Goal: Check status: Check status

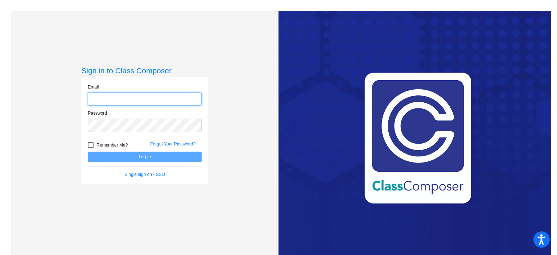
type input "[EMAIL_ADDRESS][DOMAIN_NAME]"
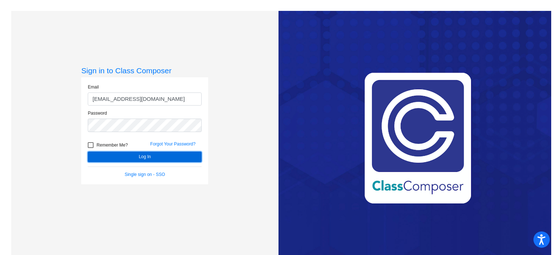
click at [151, 160] on button "Log In" at bounding box center [145, 157] width 114 height 11
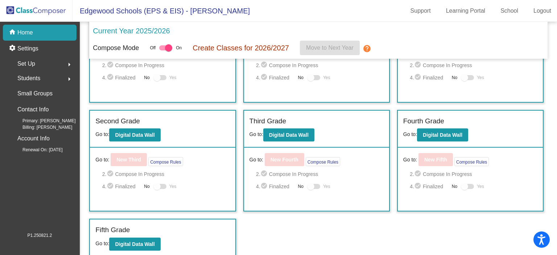
scroll to position [62, 0]
click at [289, 132] on b "Digital Data Wall" at bounding box center [289, 135] width 40 height 6
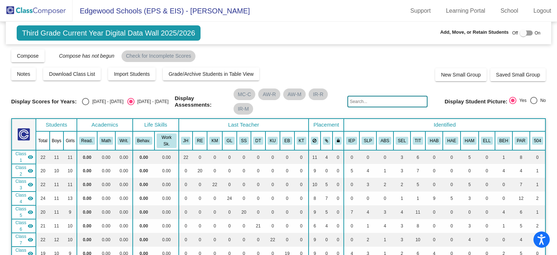
click at [86, 104] on div "Select an option" at bounding box center [85, 101] width 7 height 7
click at [86, 105] on input "[DATE] - [DATE]" at bounding box center [85, 105] width 0 height 0
radio input "true"
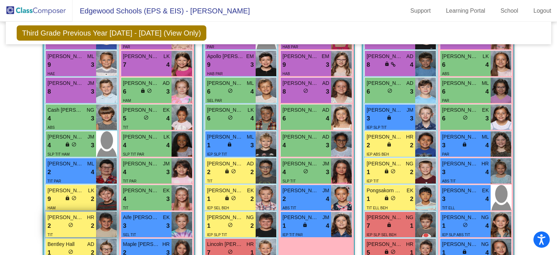
scroll to position [1052, 0]
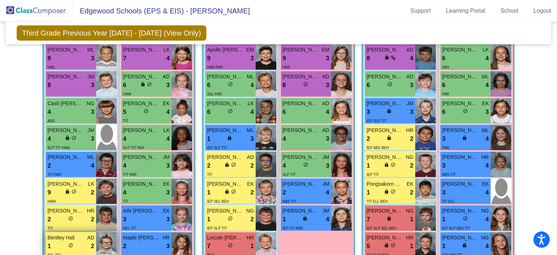
click at [57, 242] on div "1 lock do_not_disturb_alt 2" at bounding box center [71, 246] width 47 height 9
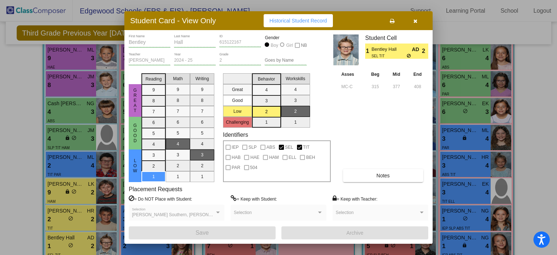
click at [296, 22] on span "Historical Student Record" at bounding box center [298, 21] width 58 height 6
click at [413, 20] on icon "button" at bounding box center [415, 20] width 4 height 5
